Goal: Navigation & Orientation: Find specific page/section

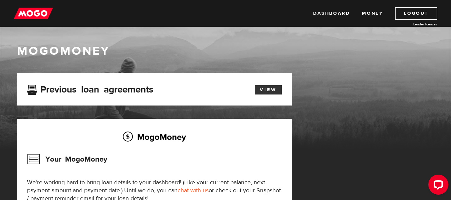
click at [263, 87] on link "View" at bounding box center [267, 89] width 27 height 9
click at [369, 13] on link "Money" at bounding box center [372, 13] width 21 height 13
